Goal: Register for event/course

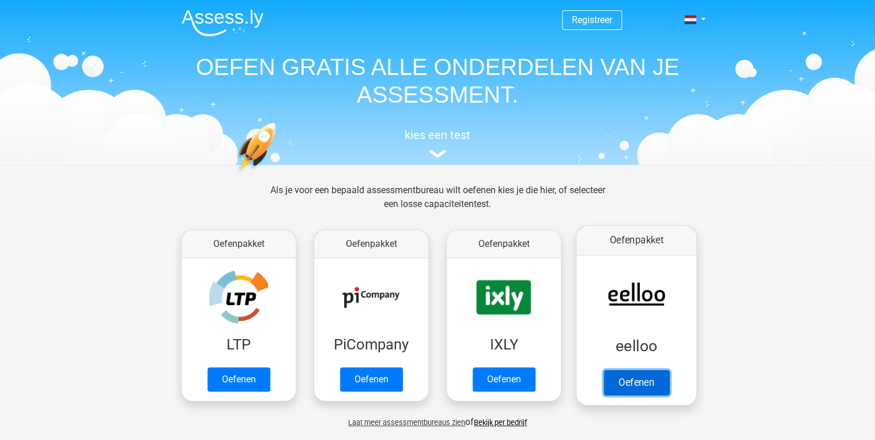
click at [639, 379] on link "Oefenen" at bounding box center [637, 382] width 66 height 25
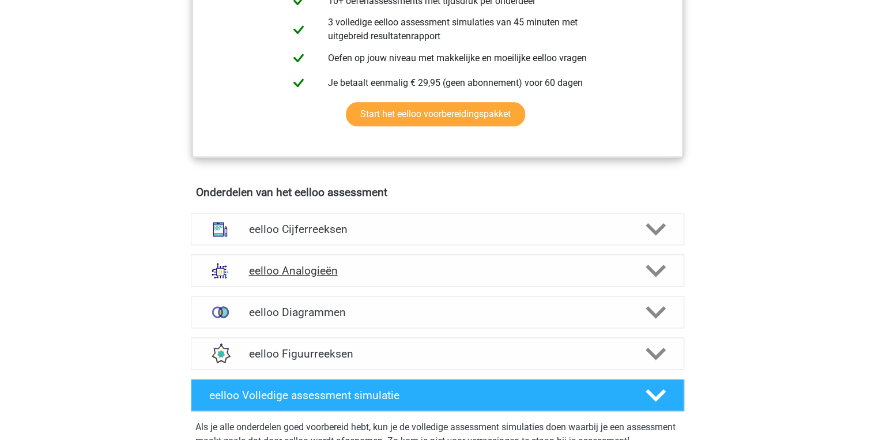
scroll to position [369, 0]
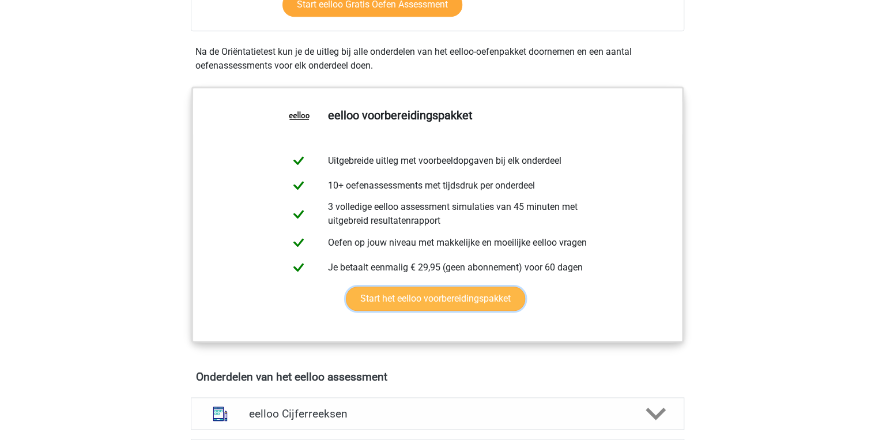
click at [404, 302] on link "Start het eelloo voorbereidingspakket" at bounding box center [435, 299] width 179 height 24
